Goal: Ask a question

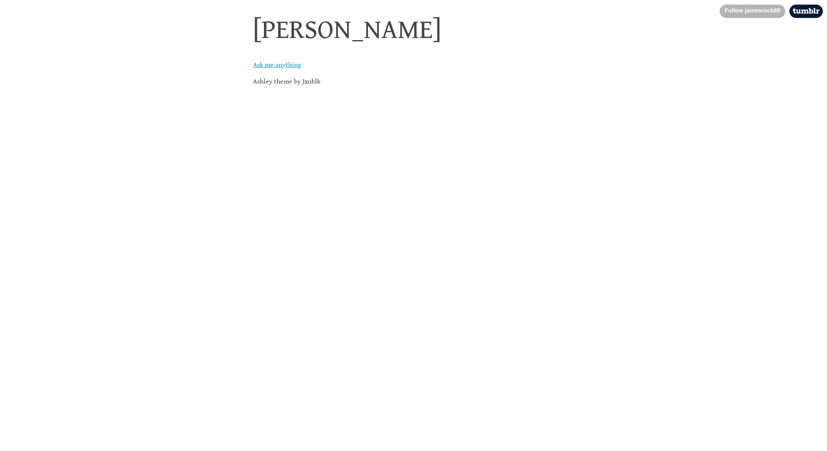
click at [276, 64] on link "Ask me anything" at bounding box center [277, 65] width 48 height 8
click at [276, 193] on link "Ask me anything" at bounding box center [277, 194] width 48 height 8
